Goal: Transaction & Acquisition: Download file/media

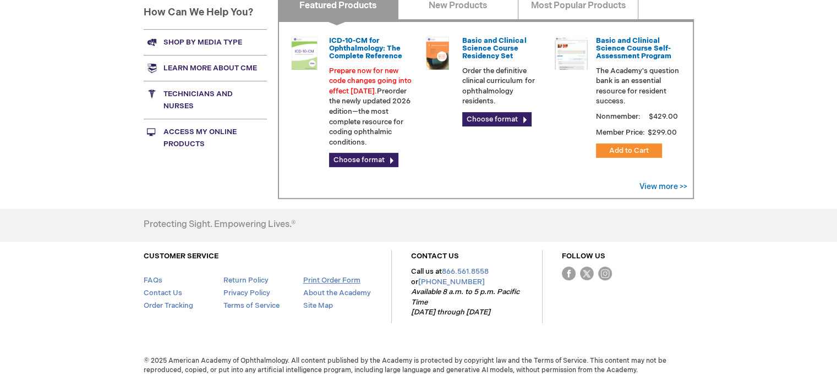
click at [319, 281] on link "Print Order Form" at bounding box center [331, 280] width 57 height 9
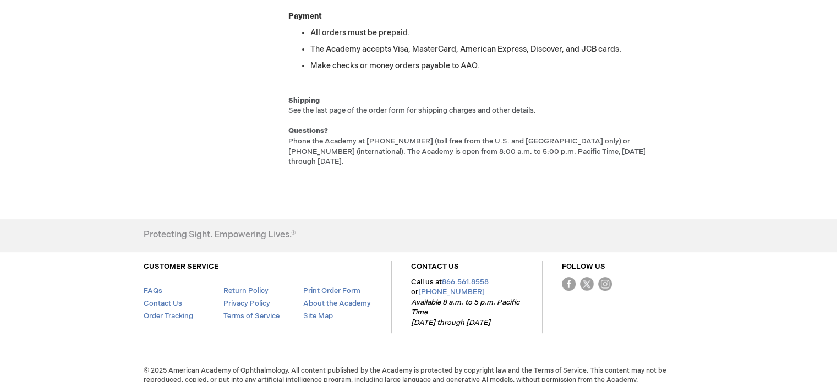
scroll to position [332, 0]
click at [353, 286] on link "Print Order Form" at bounding box center [331, 290] width 57 height 9
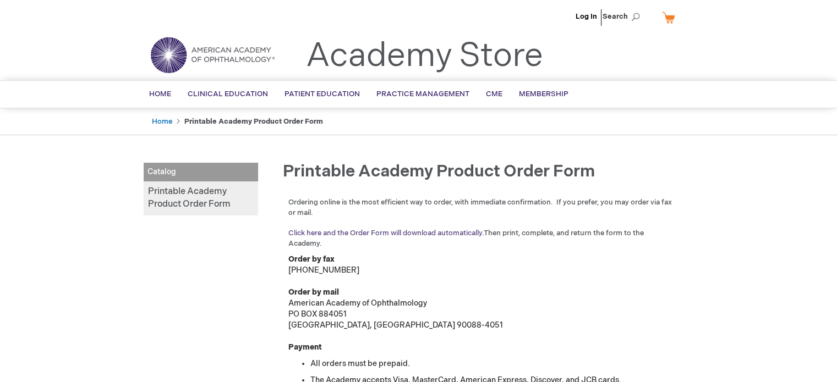
click at [446, 232] on link "Click here and the Order Form will download automatically." at bounding box center [385, 233] width 195 height 9
